Goal: Transaction & Acquisition: Book appointment/travel/reservation

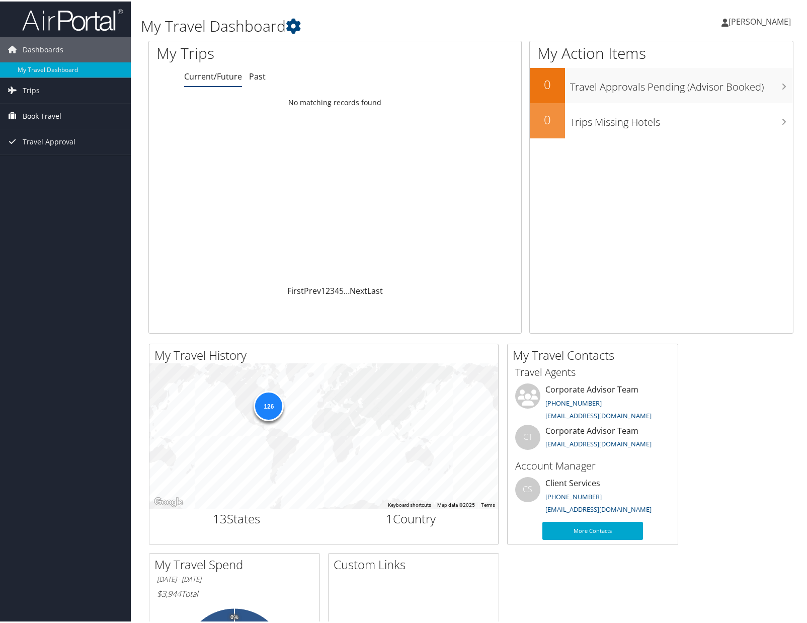
click at [40, 116] on span "Book Travel" at bounding box center [42, 114] width 39 height 25
click at [50, 167] on link "Book/Manage Online Trips" at bounding box center [65, 164] width 131 height 15
click at [56, 166] on link "Book/Manage Online Trips" at bounding box center [65, 164] width 131 height 15
click at [62, 163] on link "Book/Manage Online Trips" at bounding box center [65, 164] width 131 height 15
click at [52, 169] on link "Book/Manage Online Trips" at bounding box center [65, 164] width 131 height 15
